Goal: Navigation & Orientation: Find specific page/section

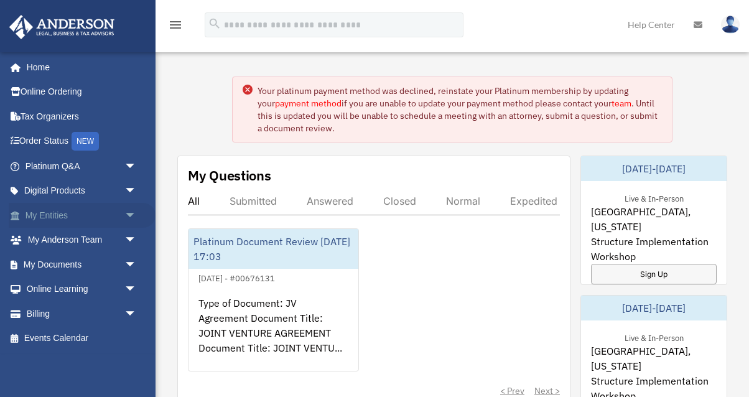
click at [131, 215] on span "arrow_drop_down" at bounding box center [136, 216] width 25 height 26
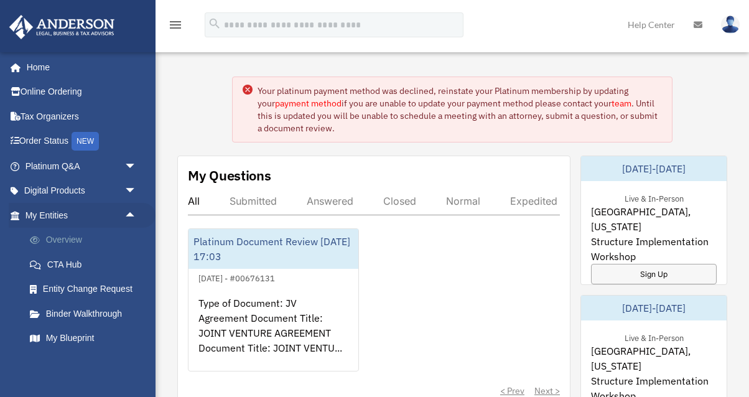
click at [85, 238] on link "Overview" at bounding box center [86, 240] width 138 height 25
click at [65, 240] on link "Overview" at bounding box center [86, 240] width 138 height 25
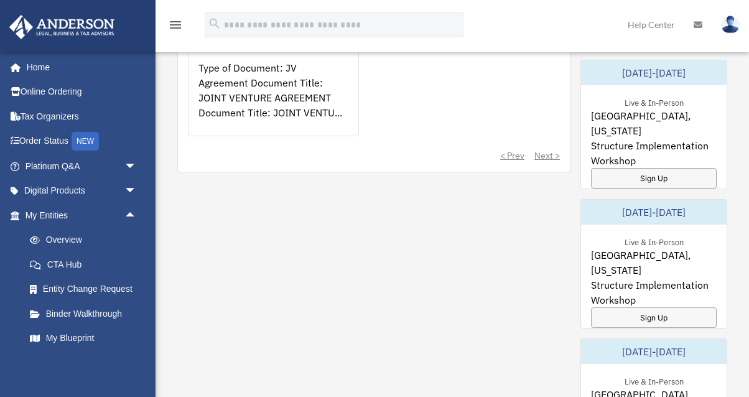
scroll to position [243, 0]
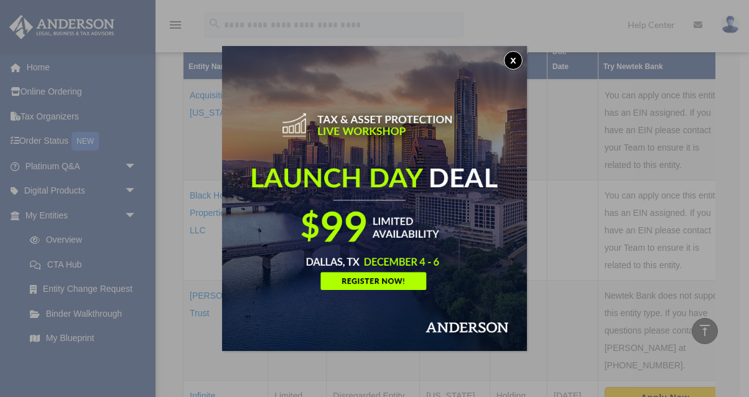
scroll to position [312, 0]
click at [518, 61] on button "x" at bounding box center [513, 60] width 19 height 19
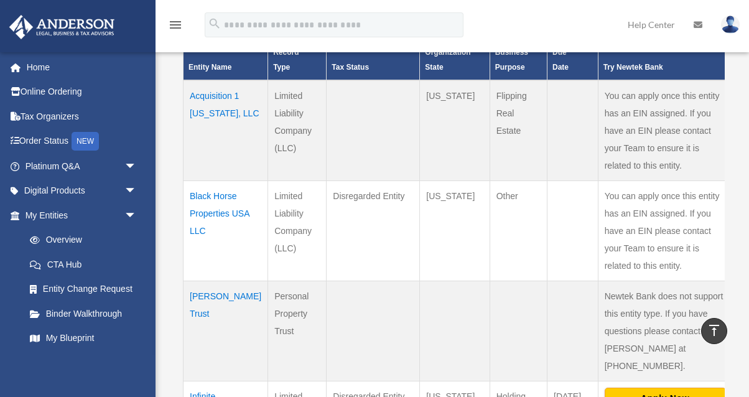
click at [227, 203] on td "Black Horse Properties USA LLC" at bounding box center [225, 231] width 85 height 100
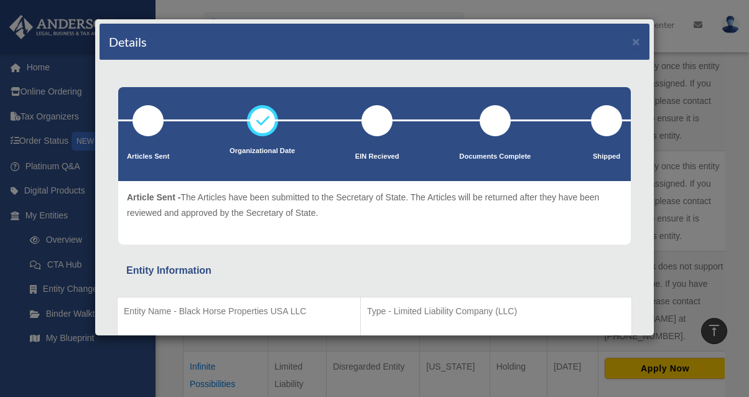
scroll to position [0, 0]
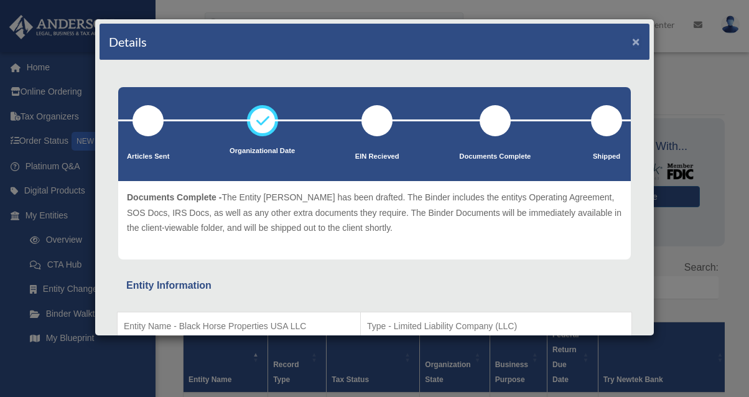
click at [634, 45] on button "×" at bounding box center [636, 41] width 8 height 13
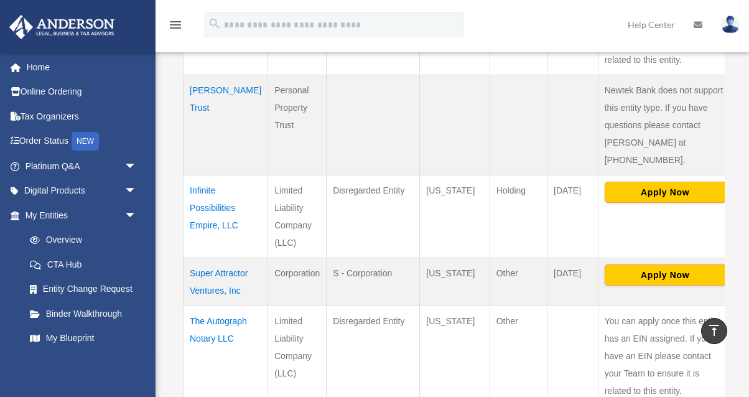
scroll to position [470, 0]
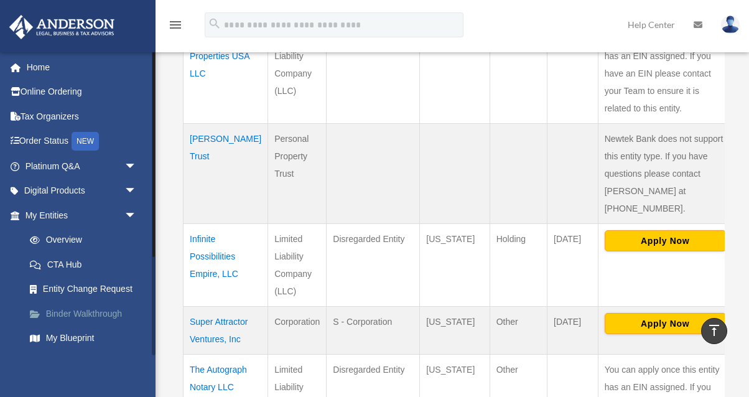
click at [114, 316] on link "Binder Walkthrough" at bounding box center [86, 313] width 138 height 25
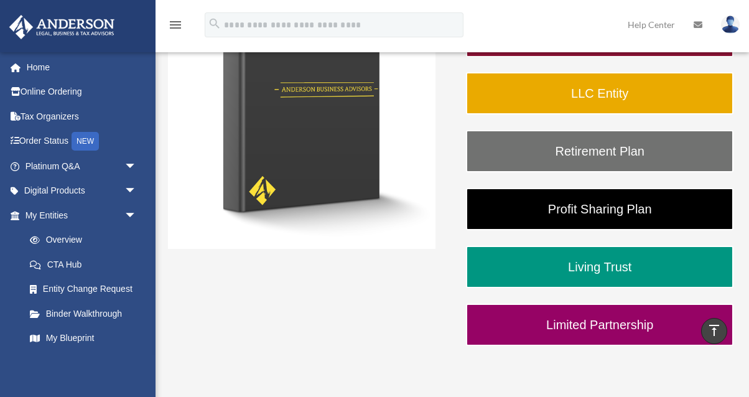
scroll to position [240, 0]
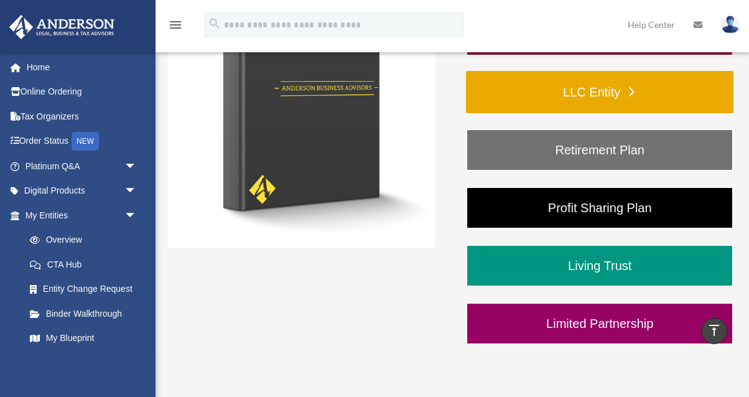
click at [528, 93] on link "LLC Entity" at bounding box center [599, 92] width 267 height 42
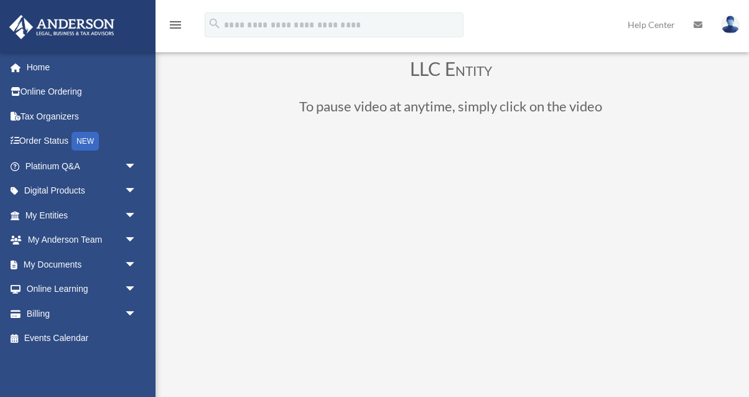
scroll to position [42, 0]
click at [108, 195] on link "Digital Products arrow_drop_down" at bounding box center [82, 191] width 147 height 25
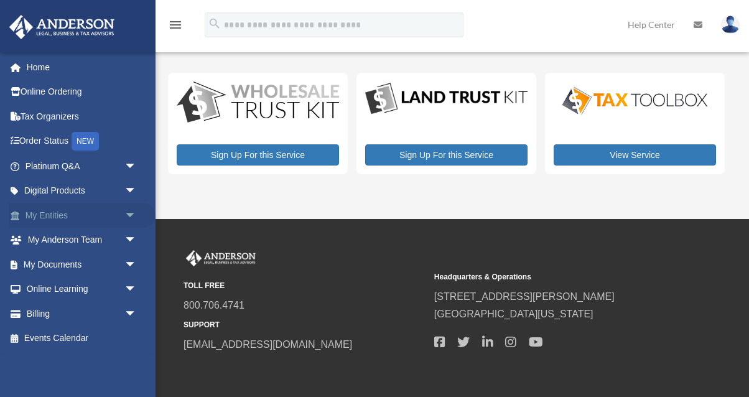
scroll to position [3, 0]
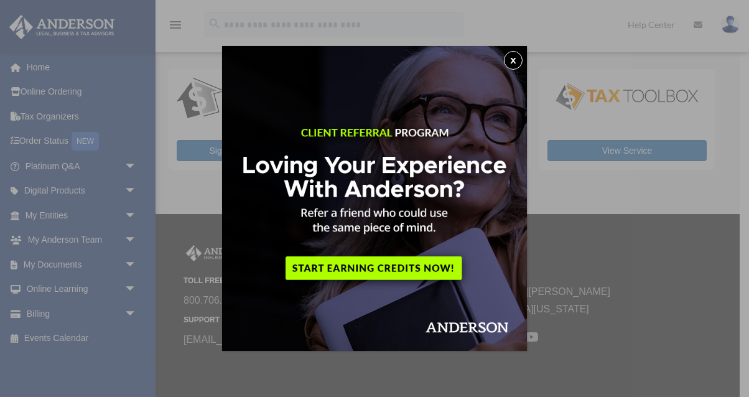
click at [514, 63] on button "x" at bounding box center [513, 60] width 19 height 19
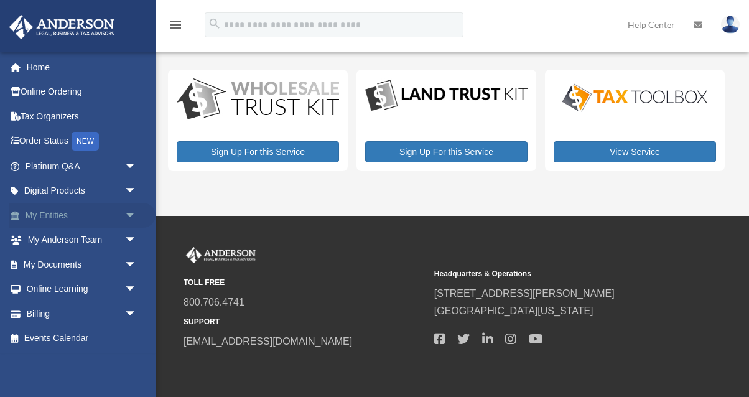
click at [128, 209] on span "arrow_drop_down" at bounding box center [136, 216] width 25 height 26
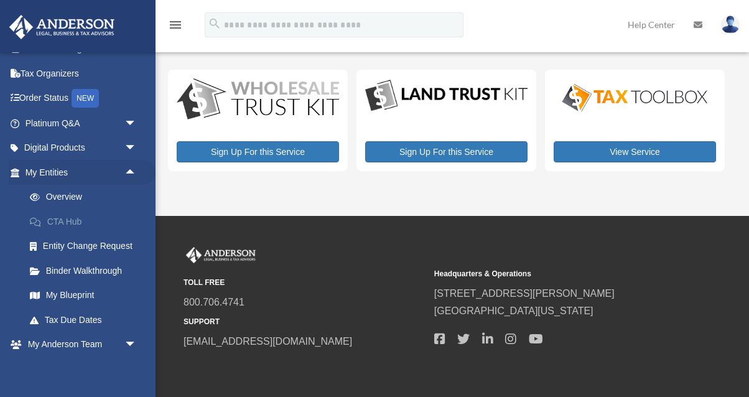
scroll to position [45, 0]
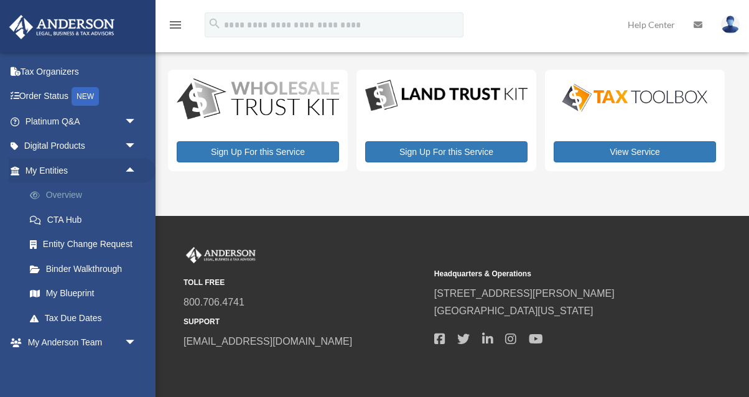
click at [73, 192] on link "Overview" at bounding box center [86, 195] width 138 height 25
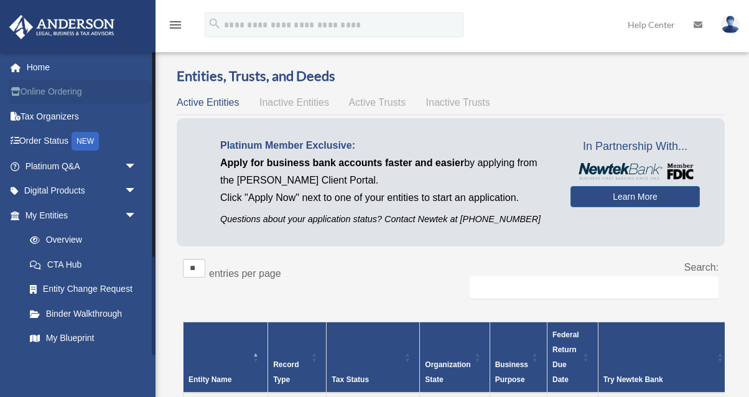
click at [81, 93] on link "Online Ordering" at bounding box center [82, 92] width 147 height 25
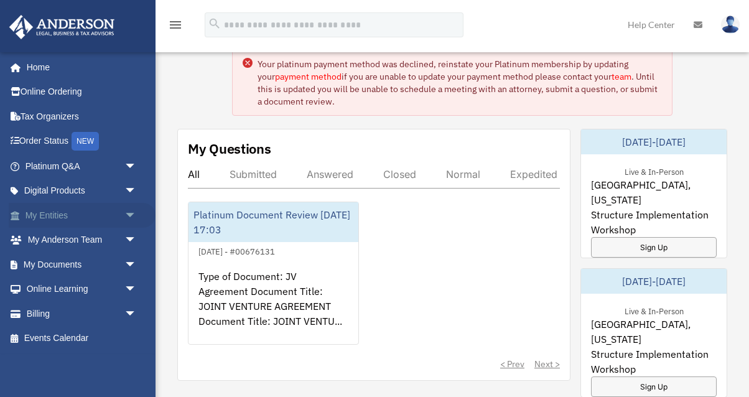
scroll to position [28, 0]
